Goal: Transaction & Acquisition: Purchase product/service

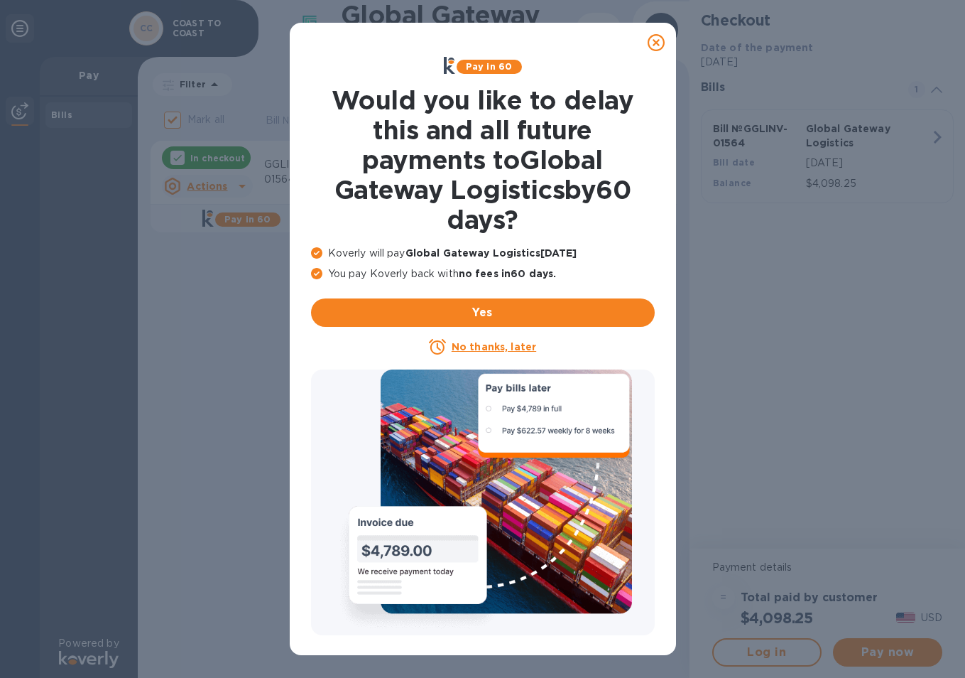
click at [654, 40] on icon at bounding box center [656, 42] width 17 height 17
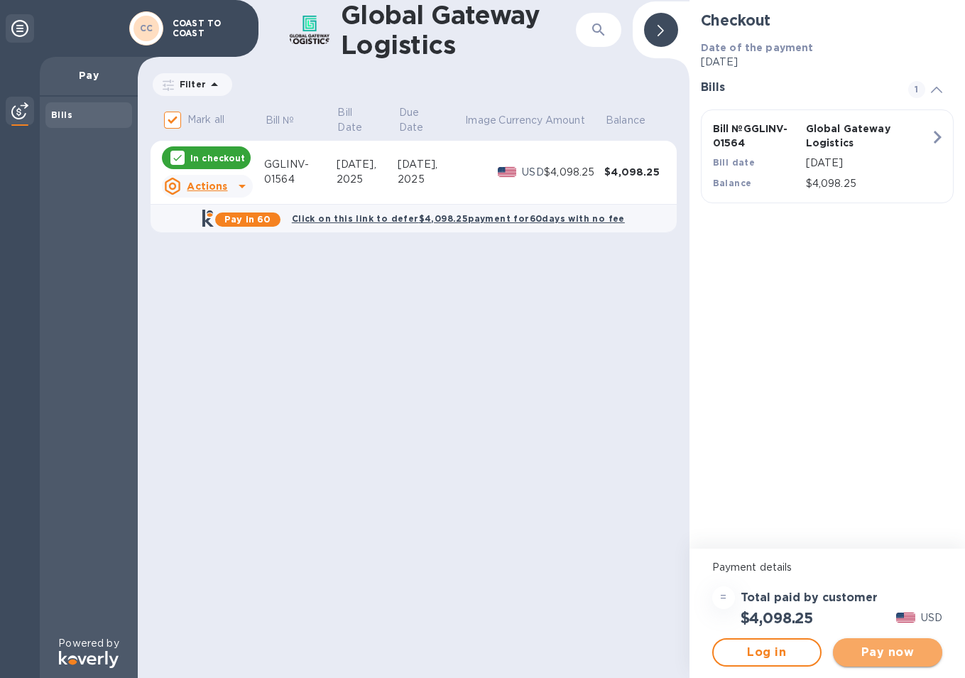
click at [911, 662] on button "Pay now" at bounding box center [887, 652] width 109 height 28
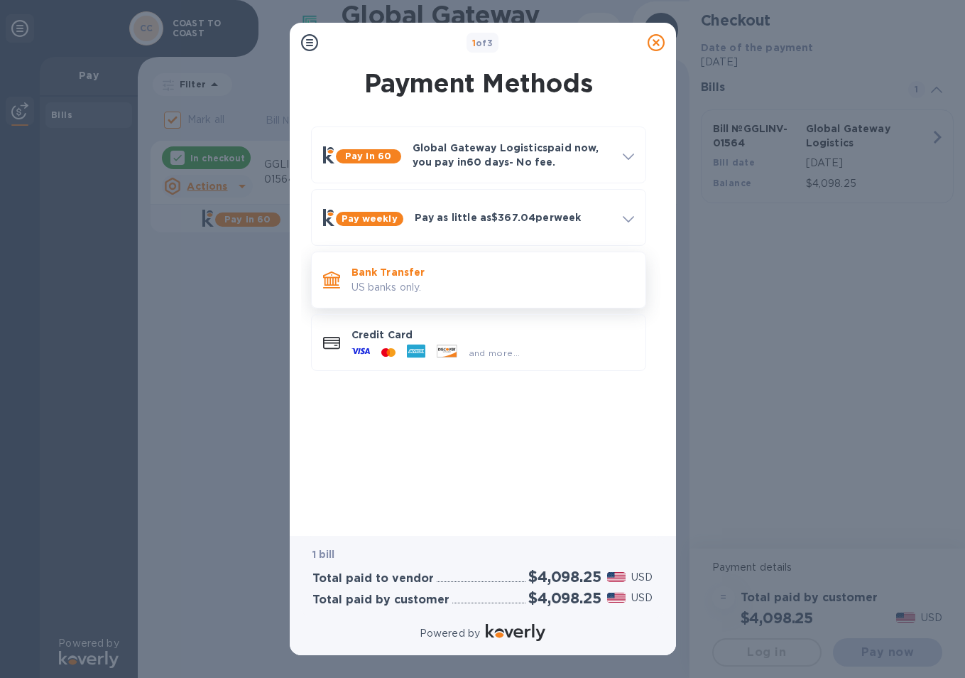
click at [386, 280] on p "US banks only." at bounding box center [493, 287] width 283 height 15
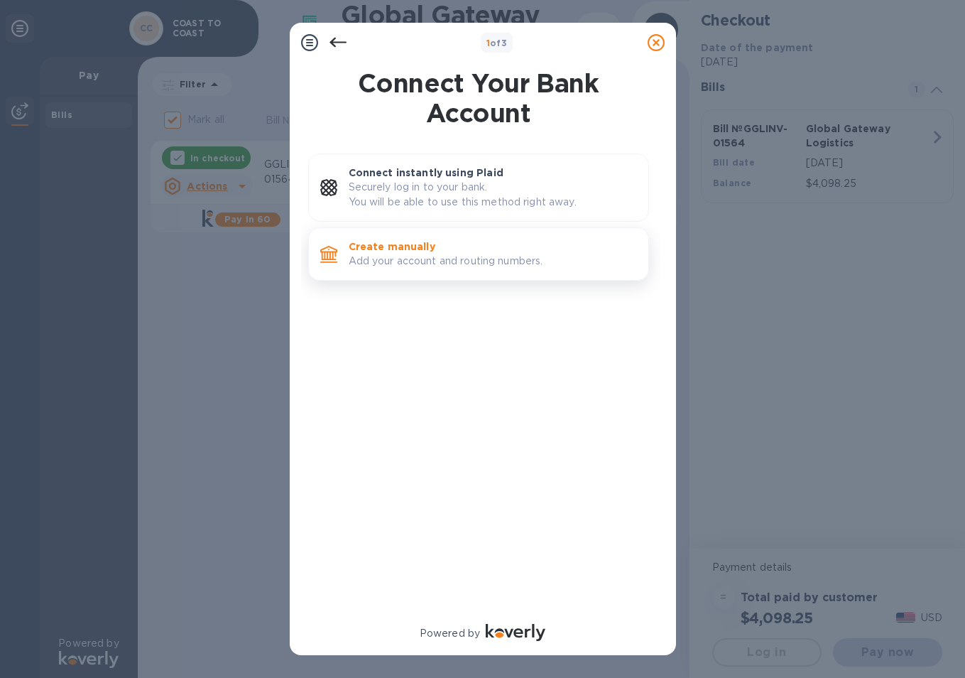
click at [473, 261] on p "Add your account and routing numbers." at bounding box center [493, 261] width 288 height 15
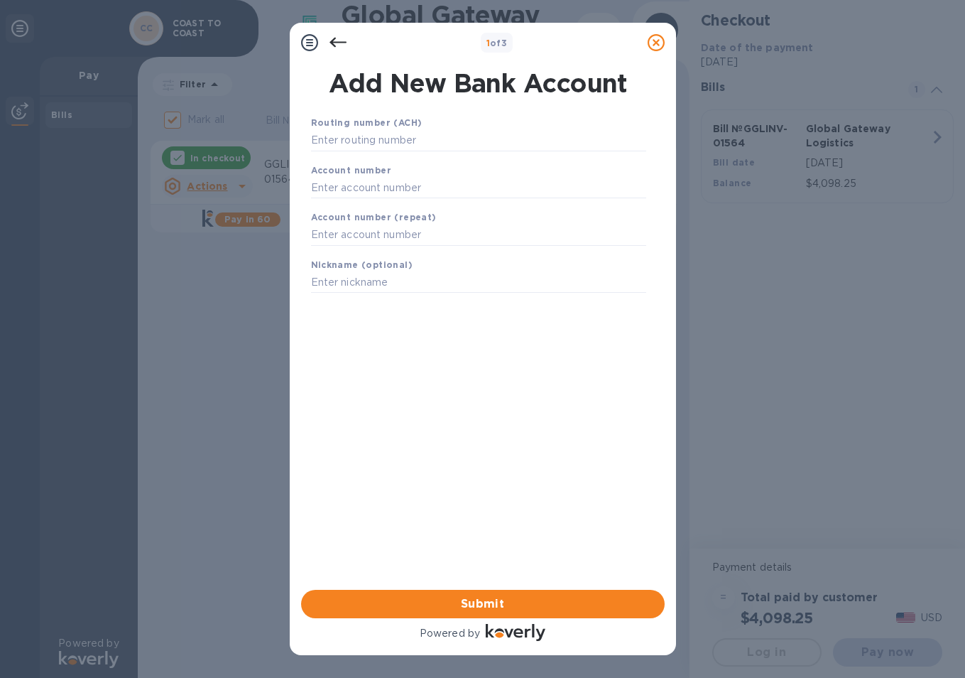
click at [340, 43] on icon at bounding box center [338, 42] width 17 height 17
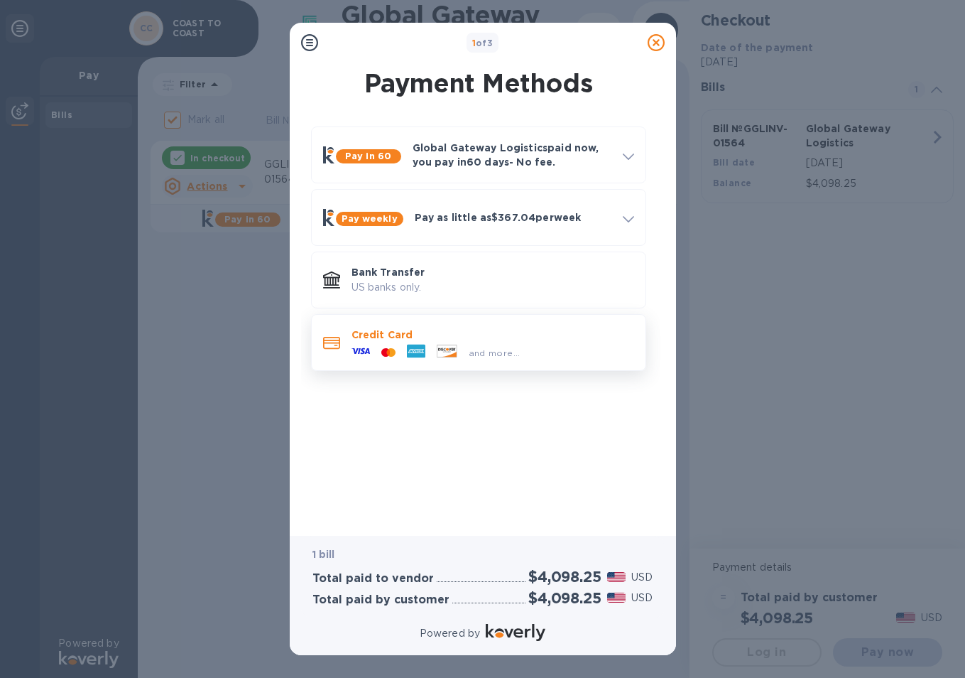
click at [380, 335] on p "Credit Card" at bounding box center [493, 334] width 283 height 14
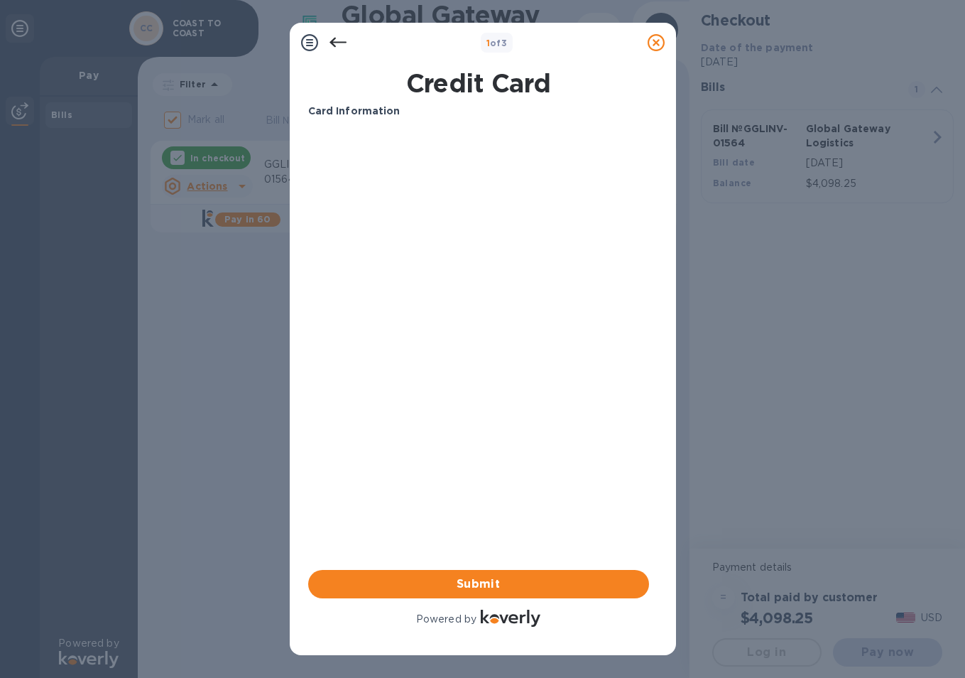
click at [332, 43] on icon at bounding box center [337, 43] width 17 height 10
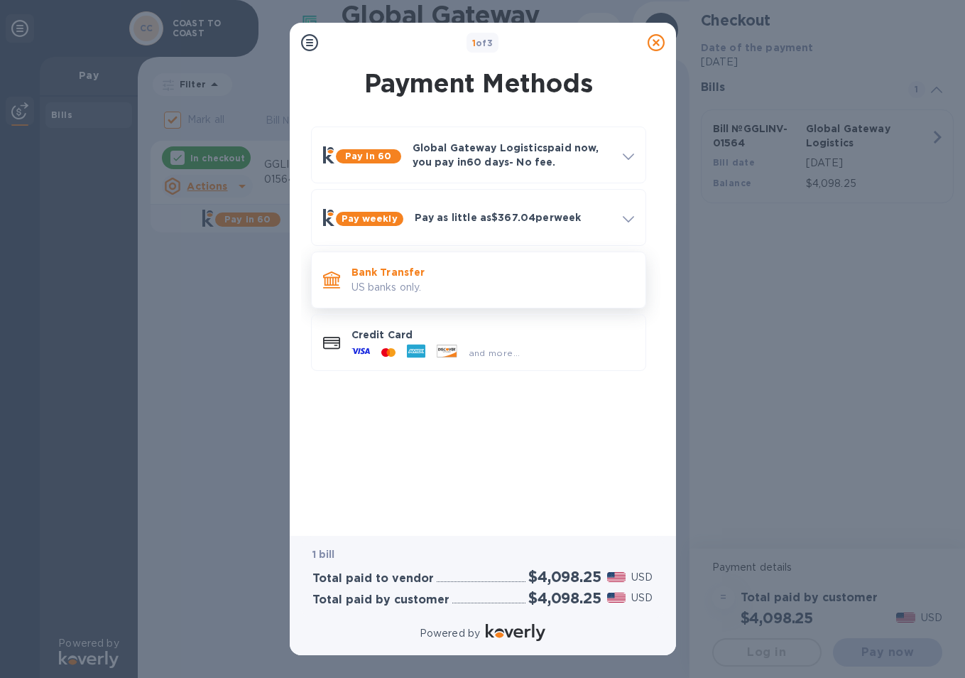
click at [483, 276] on p "Bank Transfer" at bounding box center [493, 272] width 283 height 14
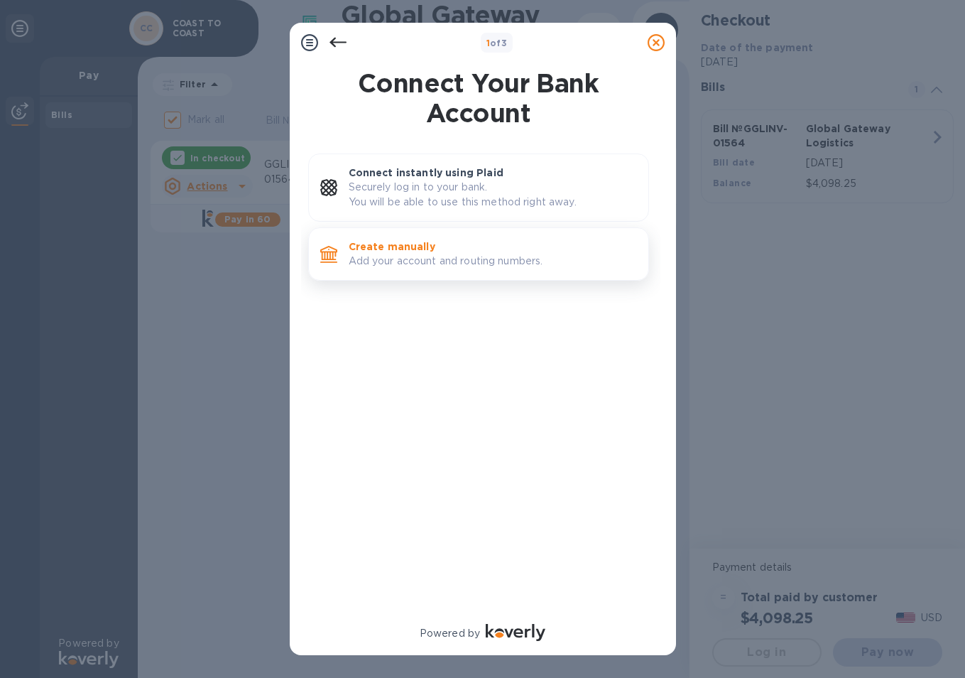
click at [487, 257] on p "Add your account and routing numbers." at bounding box center [493, 261] width 288 height 15
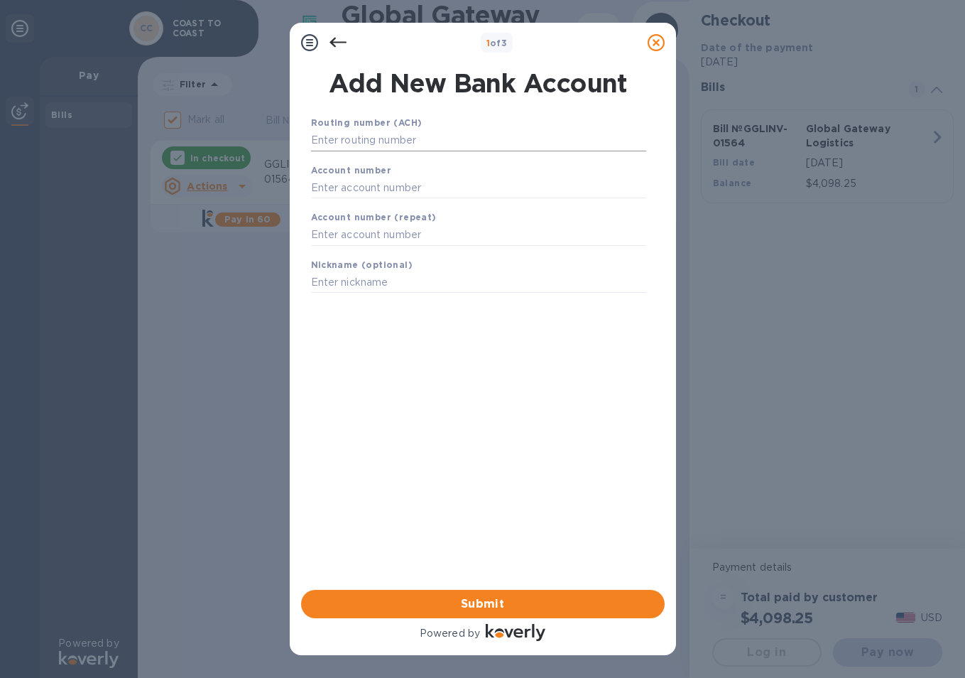
click at [424, 148] on input "text" at bounding box center [478, 140] width 335 height 21
drag, startPoint x: 553, startPoint y: 443, endPoint x: 522, endPoint y: 349, distance: 99.3
click at [553, 443] on div "Routing number (ACH) Account number Account number (repeat) Nickname (optional)…" at bounding box center [479, 334] width 364 height 460
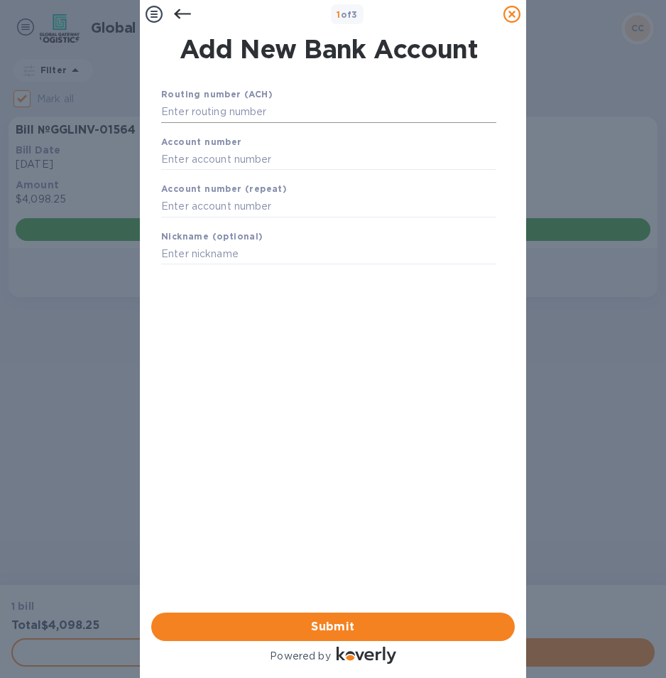
click at [286, 107] on input "text" at bounding box center [328, 112] width 335 height 21
paste input "082008583"
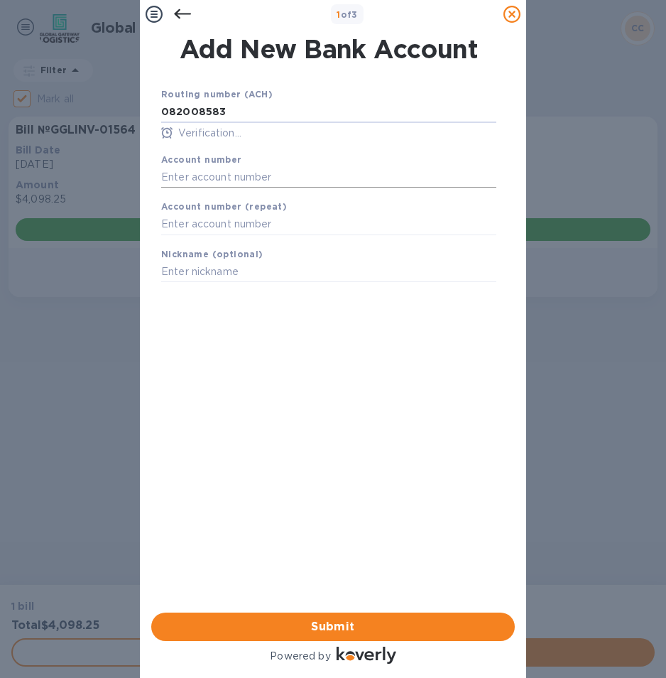
type input "082008583"
click at [237, 151] on div "Account number" at bounding box center [329, 170] width 347 height 48
click at [244, 172] on input "text" at bounding box center [328, 176] width 335 height 21
paste input "700248404"
type input "700248404"
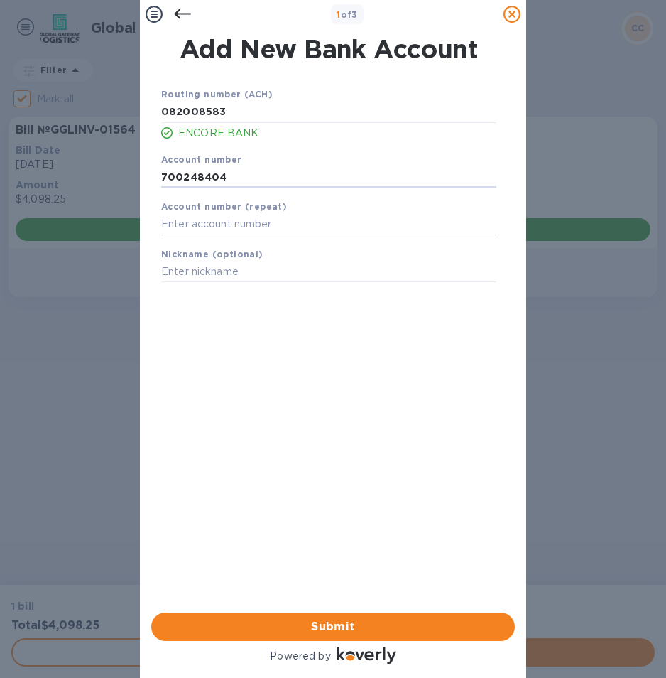
click at [260, 222] on input "text" at bounding box center [328, 224] width 335 height 21
paste input "700248404"
type input "700248404"
click at [244, 258] on b "Nickname (optional)" at bounding box center [212, 254] width 102 height 11
click at [209, 269] on input "text" at bounding box center [328, 271] width 335 height 21
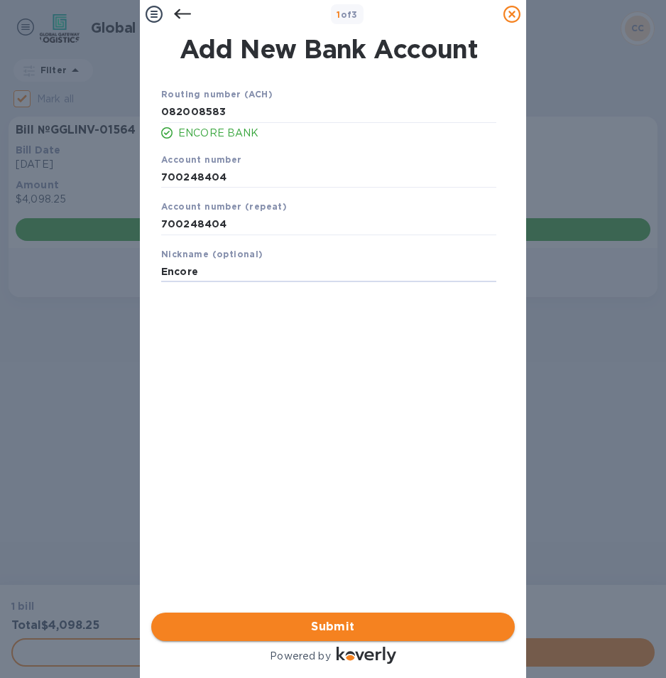
type input "Encore"
drag, startPoint x: 291, startPoint y: 609, endPoint x: 310, endPoint y: 592, distance: 25.2
click at [290, 618] on span "Submit" at bounding box center [333, 626] width 341 height 17
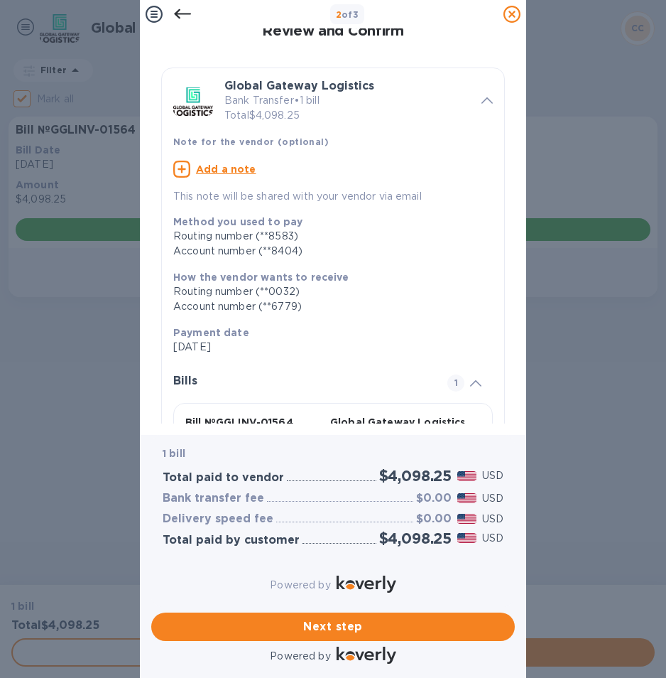
scroll to position [109, 0]
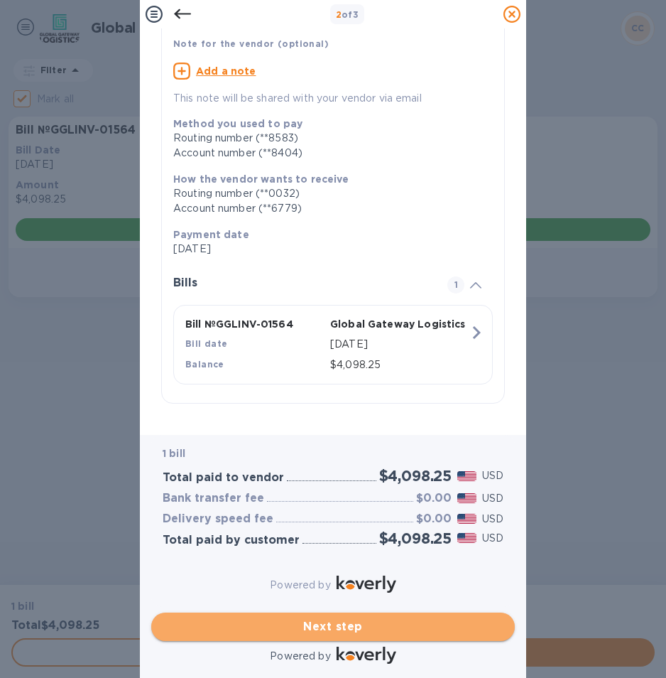
click at [288, 618] on span "Next step" at bounding box center [333, 626] width 341 height 17
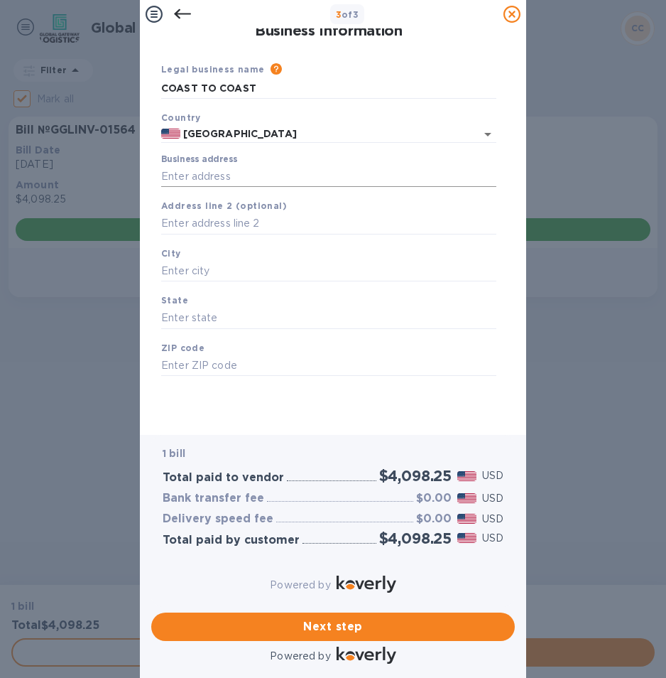
click at [258, 179] on input "Business address" at bounding box center [328, 176] width 335 height 21
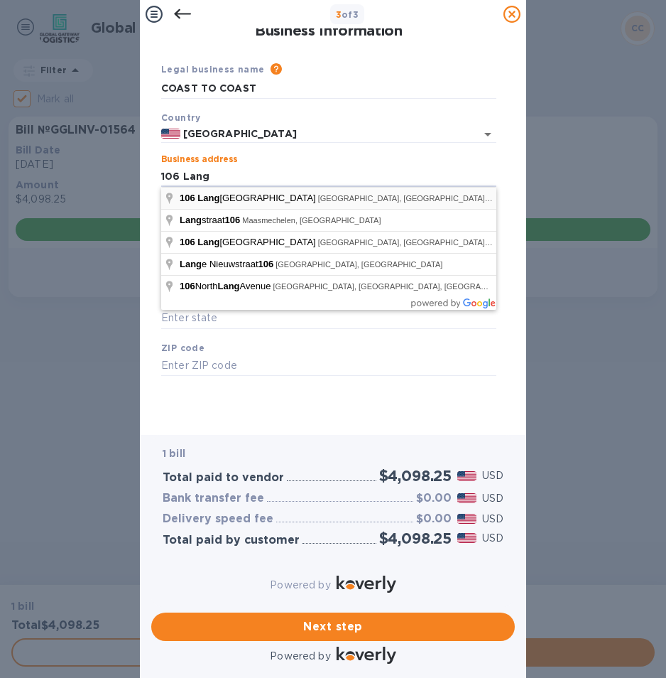
type input "[STREET_ADDRESS]"
type input "[GEOGRAPHIC_DATA]"
type input "NC"
type input "28117"
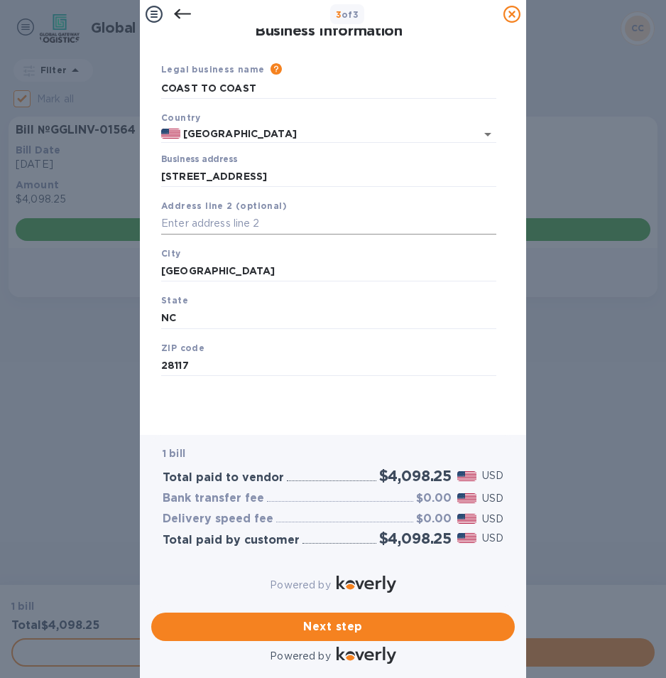
click at [235, 220] on input "text" at bounding box center [328, 223] width 335 height 21
type input "Suite 301"
click at [255, 404] on div "Business Information Legal business name Please provide the legal name that app…" at bounding box center [333, 221] width 350 height 386
click at [189, 13] on icon at bounding box center [182, 14] width 17 height 17
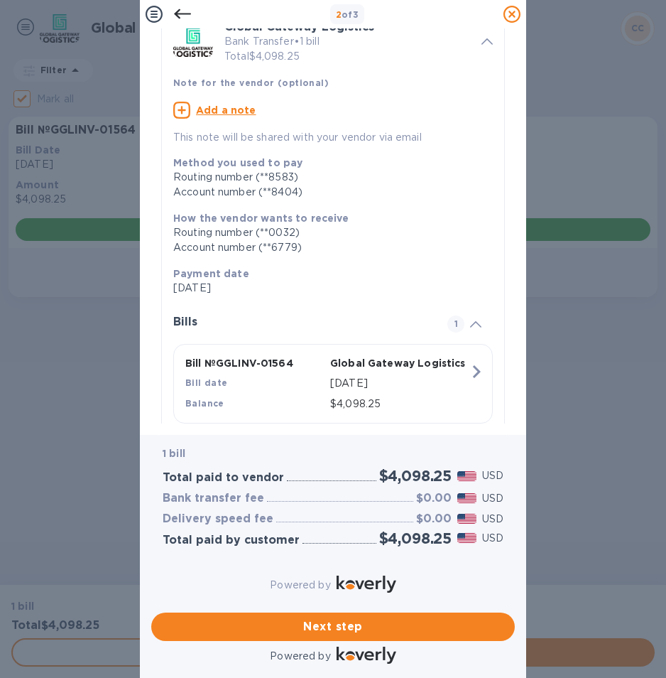
scroll to position [109, 0]
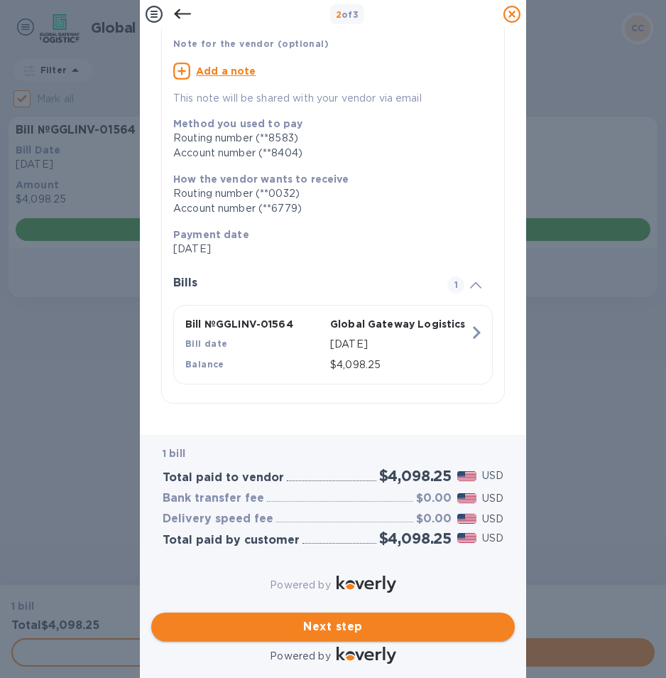
click at [364, 618] on span "Next step" at bounding box center [333, 626] width 341 height 17
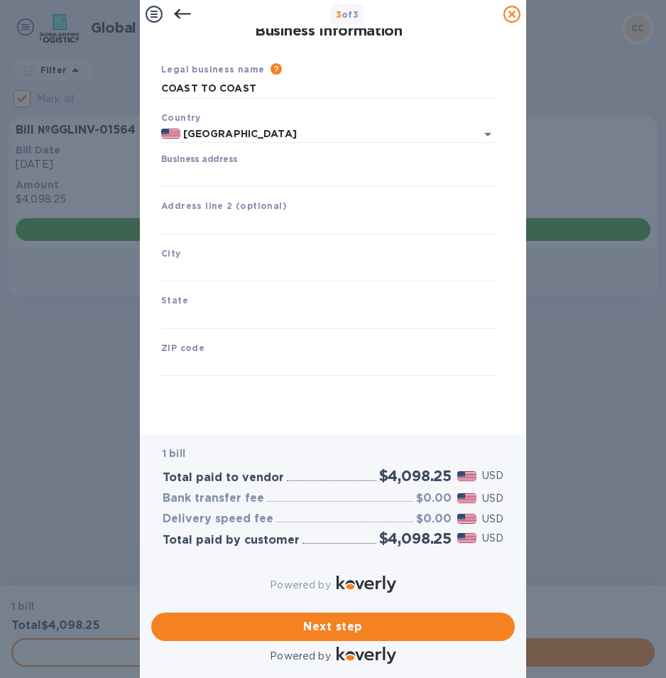
scroll to position [0, 0]
click at [249, 176] on input "Business address" at bounding box center [328, 176] width 335 height 21
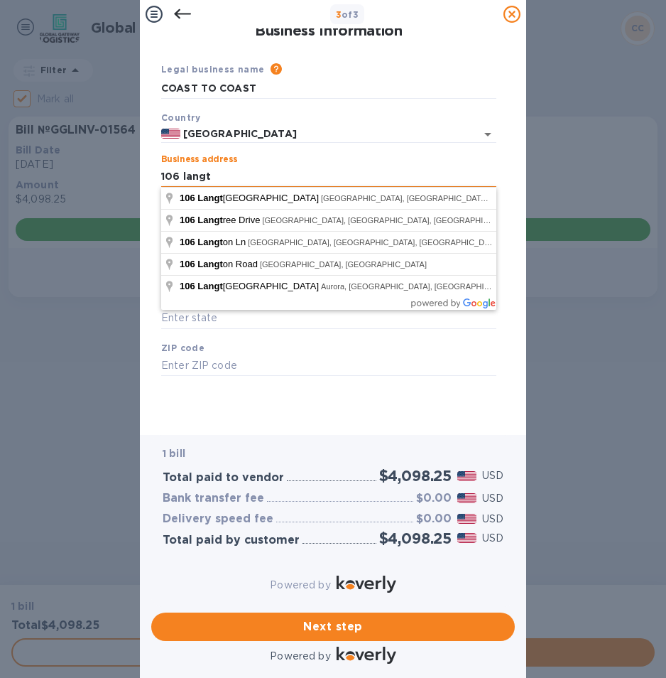
click at [349, 166] on input "106 langt" at bounding box center [328, 176] width 335 height 21
type input "[STREET_ADDRESS]"
type input "[GEOGRAPHIC_DATA]"
type input "NC"
type input "28117"
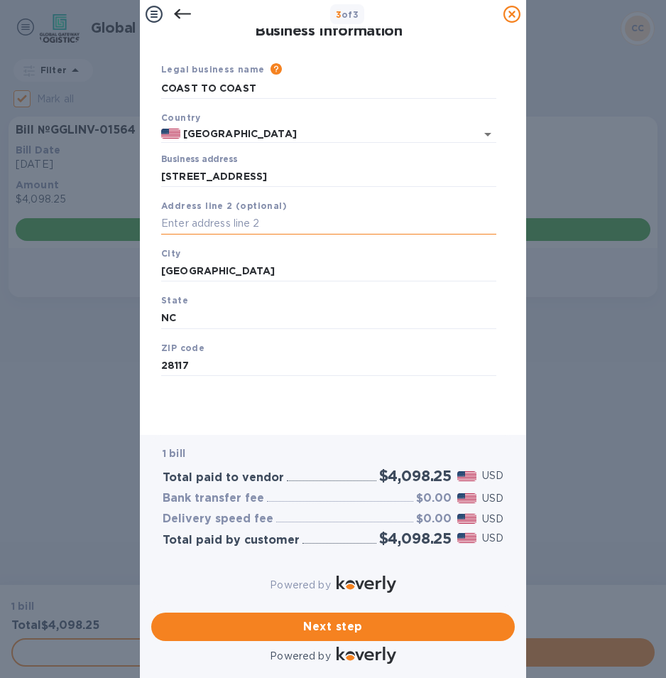
click at [192, 221] on input "text" at bounding box center [328, 223] width 335 height 21
type input "Suite 301"
click at [313, 618] on span "Next step" at bounding box center [333, 626] width 341 height 17
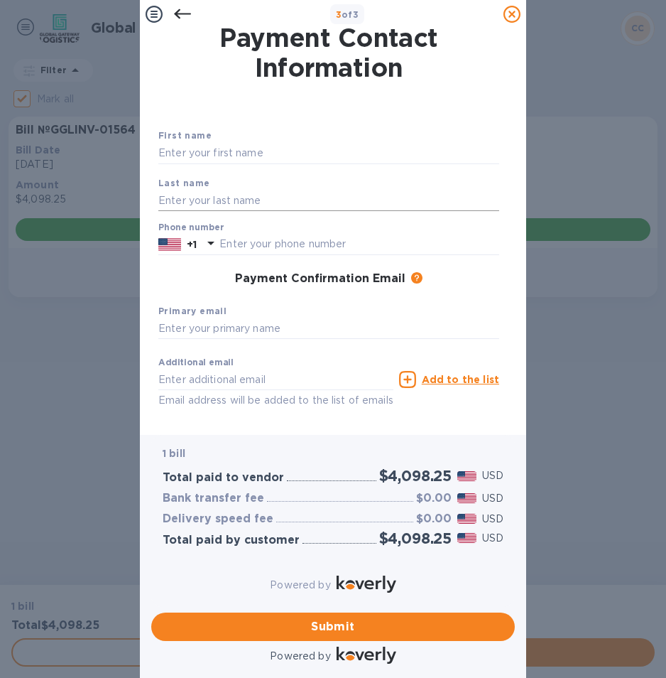
scroll to position [61, 0]
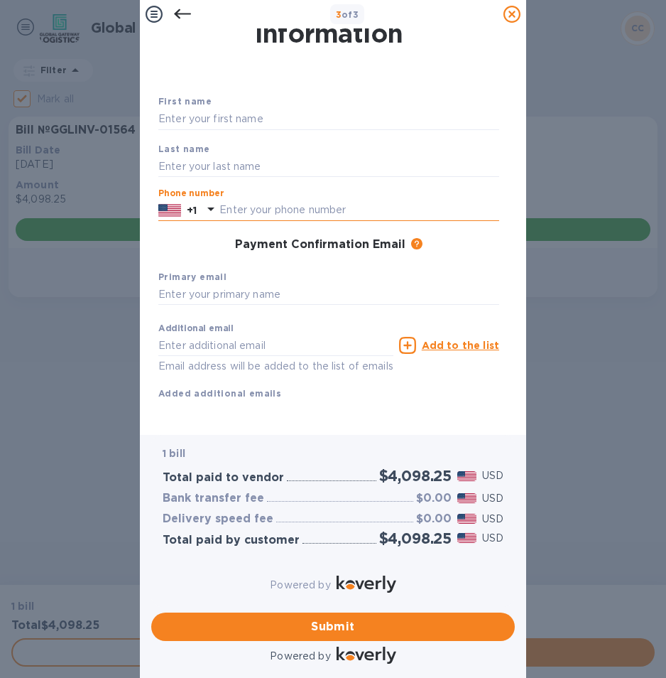
click at [286, 200] on input "text" at bounding box center [360, 210] width 280 height 21
click at [257, 109] on input "text" at bounding box center [328, 119] width 341 height 21
click at [276, 109] on input "text" at bounding box center [328, 119] width 341 height 21
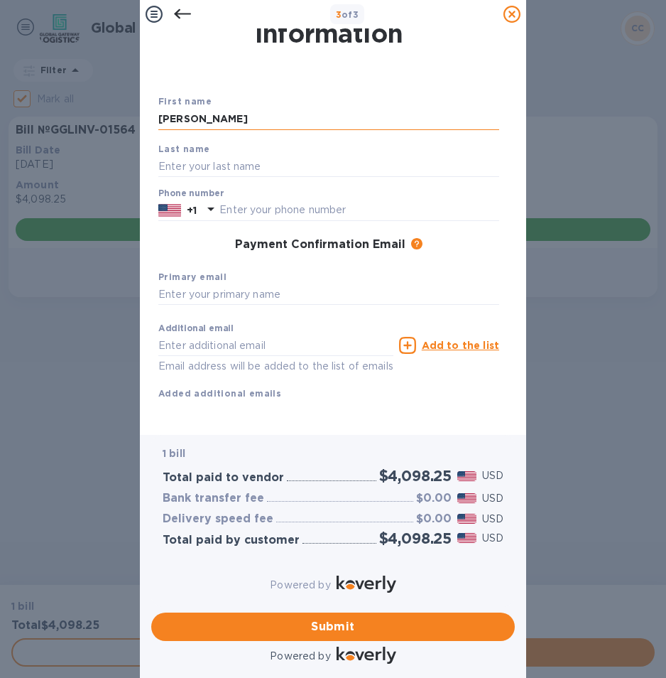
type input "[PERSON_NAME]"
click at [460, 188] on div "Phone number +1" at bounding box center [328, 204] width 341 height 33
click at [443, 200] on input "text" at bounding box center [360, 210] width 280 height 21
type input "3054459199"
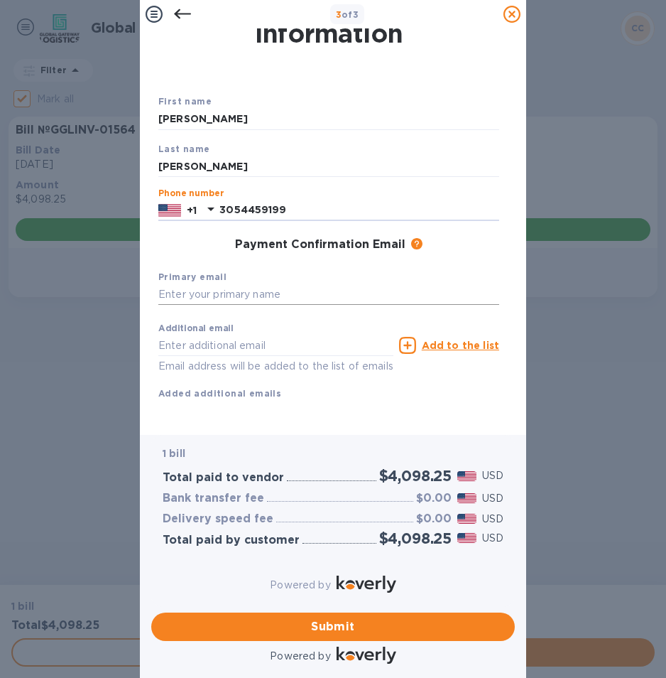
click at [178, 284] on input "text" at bounding box center [328, 294] width 341 height 21
type input "[EMAIL_ADDRESS][DOMAIN_NAME]"
drag, startPoint x: 362, startPoint y: 258, endPoint x: 87, endPoint y: 259, distance: 274.2
click at [87, 259] on div "3 of 3 Payment Contact Information First name [PERSON_NAME] Last name [PERSON_N…" at bounding box center [333, 339] width 666 height 678
paste input "[EMAIL_ADDRESS][DOMAIN_NAME]"
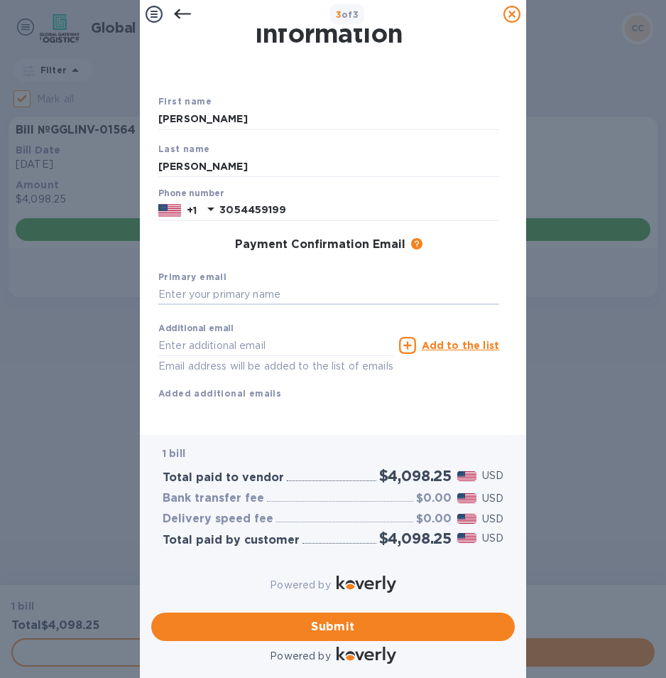
type input "[EMAIL_ADDRESS][DOMAIN_NAME]"
click at [362, 323] on div "Additional email Email address will be added to the list of emails" at bounding box center [275, 348] width 235 height 51
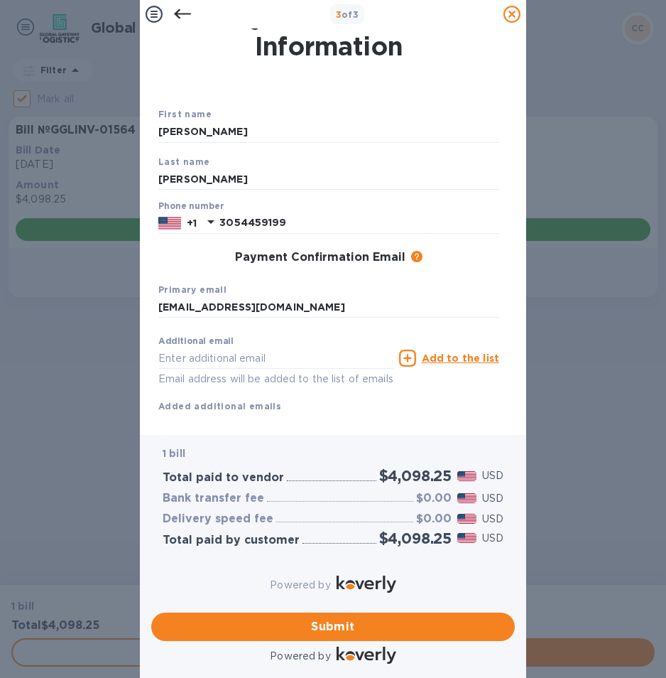
scroll to position [0, 0]
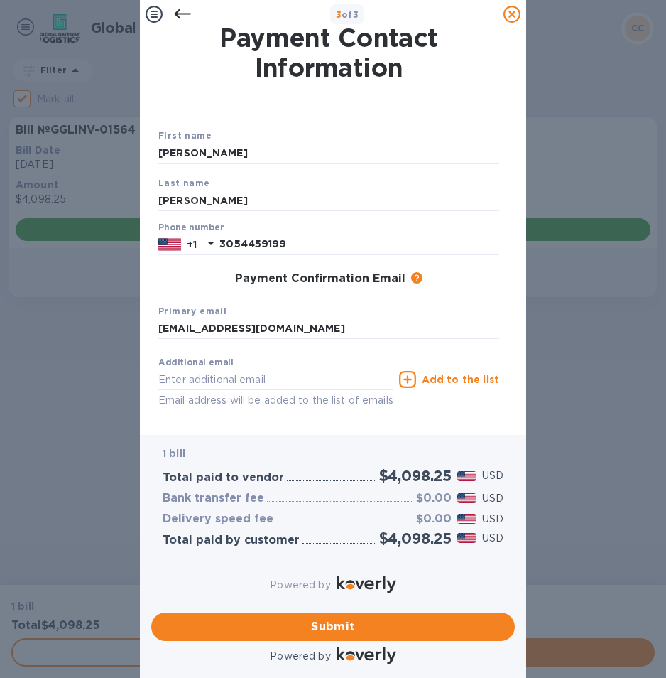
drag, startPoint x: 79, startPoint y: 156, endPoint x: 75, endPoint y: 258, distance: 101.7
click at [79, 156] on div "3 of 3 Payment Contact Information First name [PERSON_NAME] Last name [PERSON_N…" at bounding box center [333, 339] width 666 height 678
click at [367, 618] on span "Submit" at bounding box center [333, 626] width 341 height 17
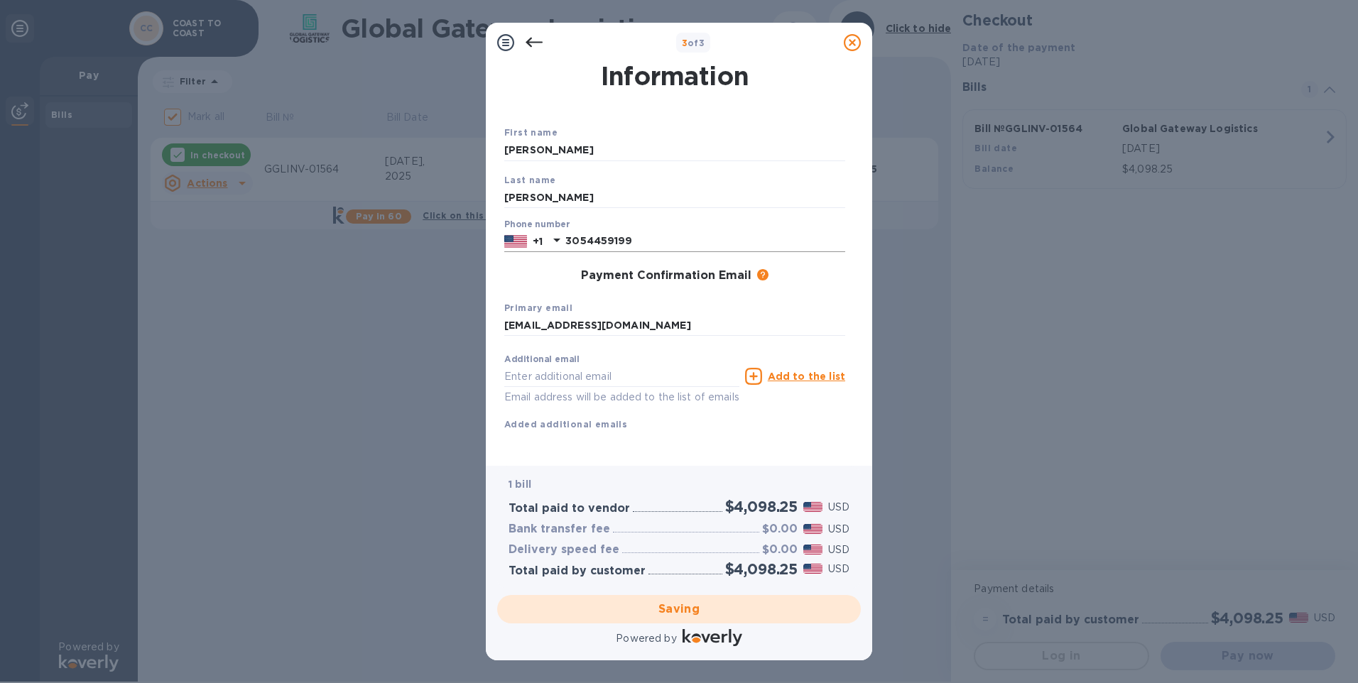
scroll to position [45, 0]
checkbox input "false"
